Goal: Browse casually

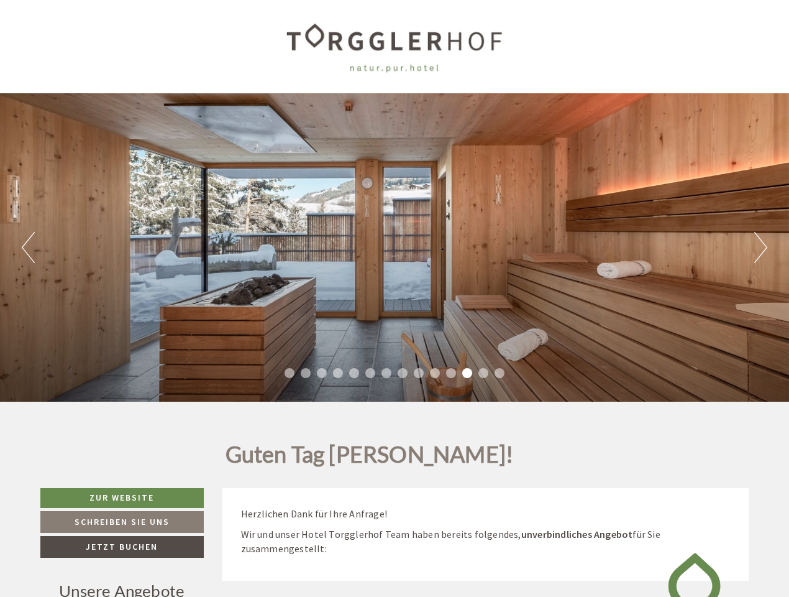
click at [395, 298] on div "Previous Next 1 2 3 4 5 6 7 8 9 10 11 12 13 14" at bounding box center [394, 247] width 789 height 308
click at [28, 247] on button "Previous" at bounding box center [28, 247] width 13 height 31
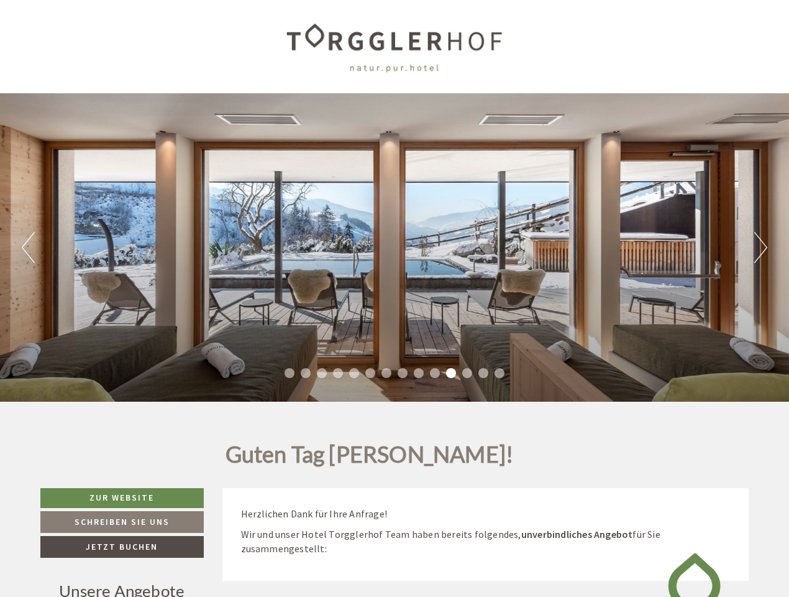
click at [395, 247] on div "Previous Next 1 2 3 4 5 6 7 8 9 10 11 12 13 14" at bounding box center [394, 247] width 789 height 308
click at [761, 247] on button "Next" at bounding box center [760, 247] width 13 height 31
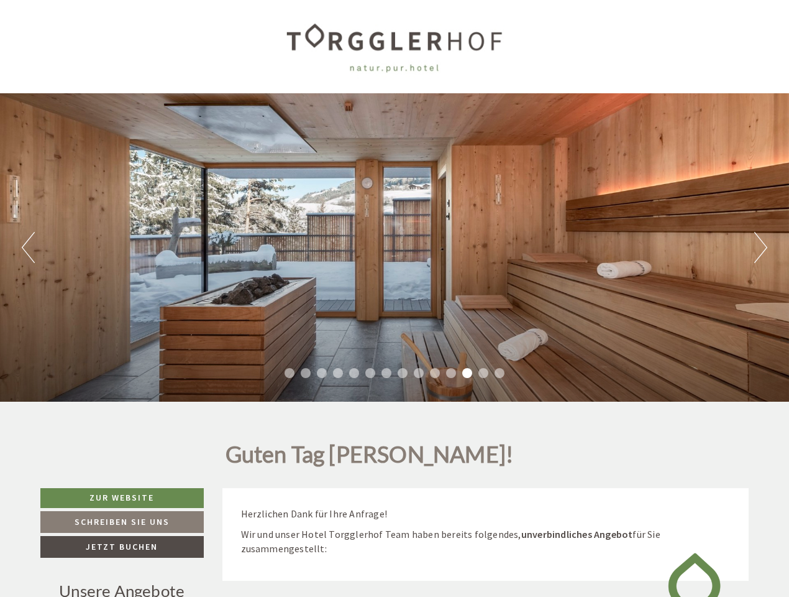
click at [290, 373] on li "1" at bounding box center [290, 373] width 10 height 10
click at [306, 373] on li "2" at bounding box center [306, 373] width 10 height 10
click at [322, 373] on li "3" at bounding box center [322, 373] width 10 height 10
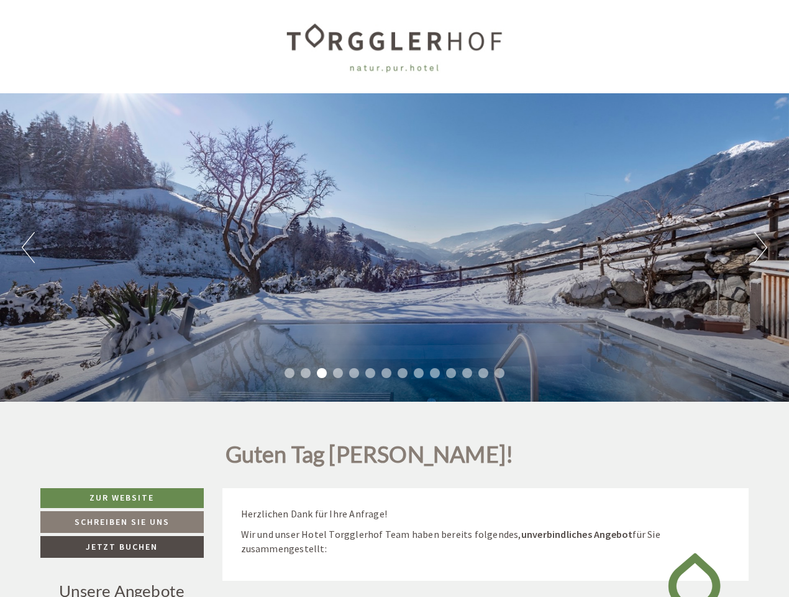
click at [338, 373] on li "4" at bounding box center [338, 373] width 10 height 10
click at [354, 373] on li "5" at bounding box center [354, 373] width 10 height 10
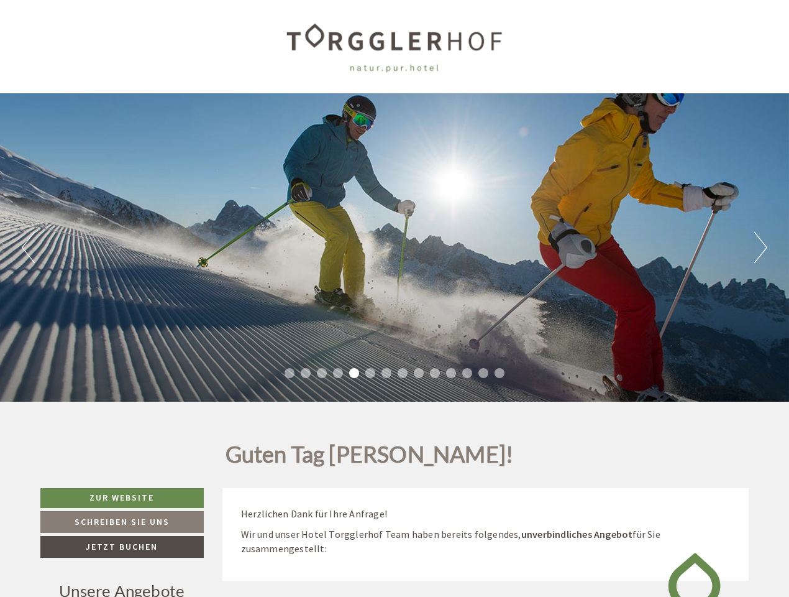
click at [370, 373] on li "6" at bounding box center [370, 373] width 10 height 10
